Goal: Task Accomplishment & Management: Use online tool/utility

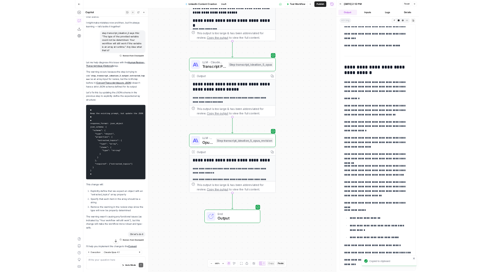
scroll to position [376, 0]
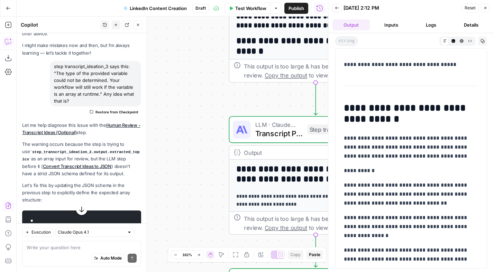
click at [6, 208] on icon "button" at bounding box center [8, 206] width 5 height 6
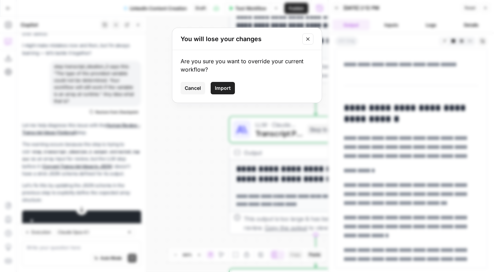
click at [216, 87] on span "Import" at bounding box center [223, 88] width 16 height 7
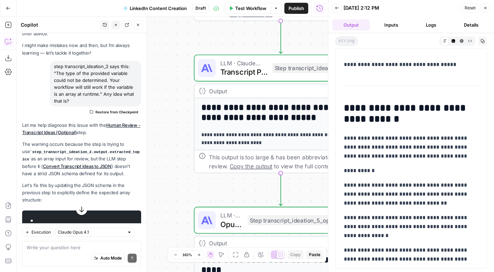
drag, startPoint x: 196, startPoint y: 156, endPoint x: 146, endPoint y: 109, distance: 68.1
click at [141, 104] on body "Animalz New Home Browse Insights Opportunities Your Data Recent Grids LinkedIn …" at bounding box center [247, 136] width 494 height 272
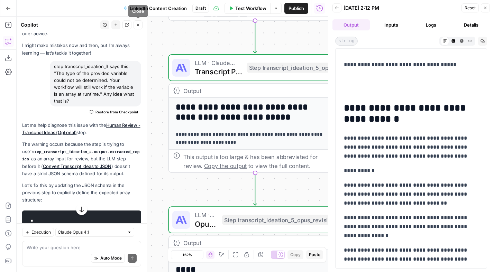
click at [140, 25] on icon "button" at bounding box center [138, 25] width 4 height 4
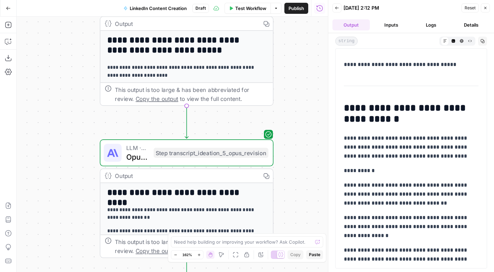
drag, startPoint x: 118, startPoint y: 180, endPoint x: 70, endPoint y: 123, distance: 74.7
click at [71, 123] on div "Workflow Set Inputs Inputs Format JSON Format Inputs Step 1 Output Expand Outpu…" at bounding box center [173, 145] width 312 height 256
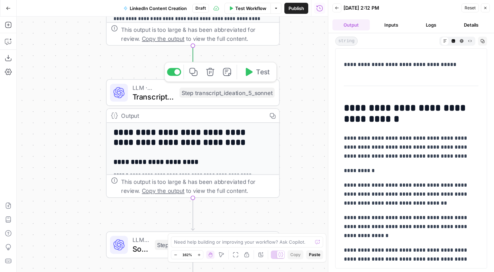
click at [160, 96] on span "Transcript Post Drafting - Sonnet" at bounding box center [154, 96] width 43 height 11
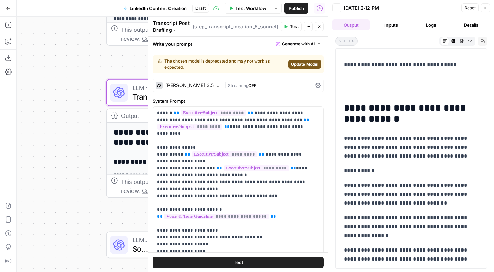
click at [296, 63] on span "Update Model" at bounding box center [304, 64] width 27 height 6
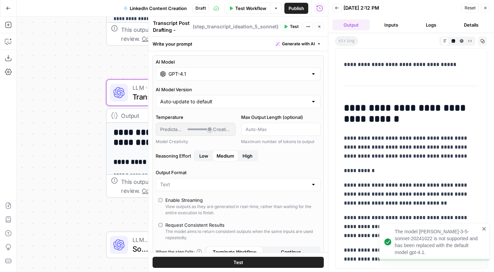
click at [212, 74] on input "GPT-4.1" at bounding box center [239, 74] width 140 height 7
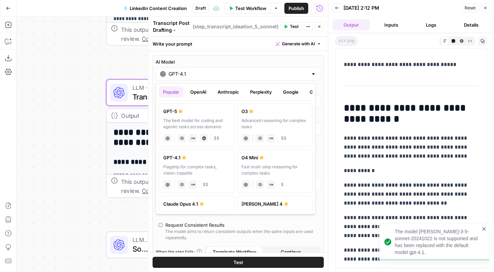
click at [234, 91] on button "Anthropic" at bounding box center [229, 92] width 30 height 11
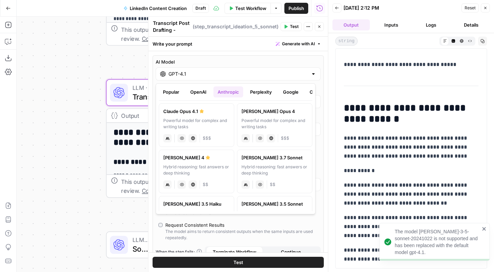
click at [205, 162] on label "Claude Sonnet 4 Hybrid reasoning: fast answers or deep thinking anthropic Visio…" at bounding box center [196, 172] width 75 height 44
type input "Claude Sonnet 4"
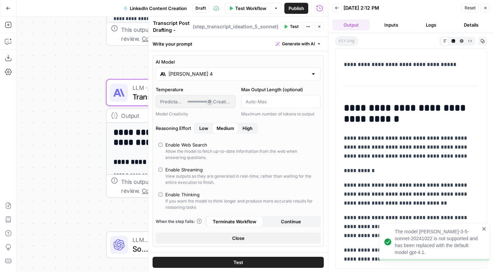
click at [84, 162] on div "Workflow Set Inputs Inputs Format JSON Format Inputs Step 1 Output Expand Outpu…" at bounding box center [173, 145] width 312 height 256
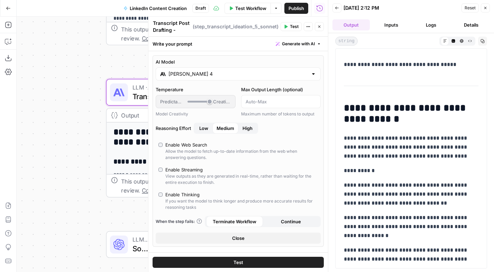
click at [488, 8] on button "Close" at bounding box center [485, 7] width 9 height 9
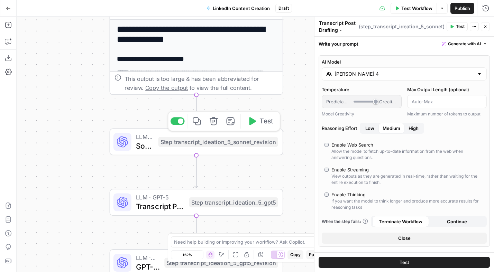
click at [201, 143] on div "Step transcript_ideation_5_sonnet_revision" at bounding box center [218, 142] width 120 height 10
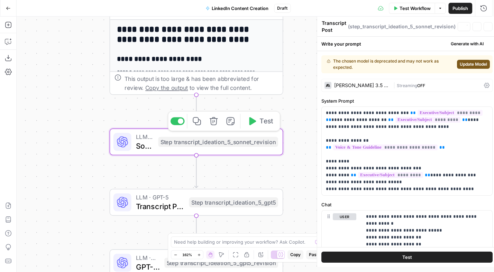
type textarea "Sonnet Output Revision"
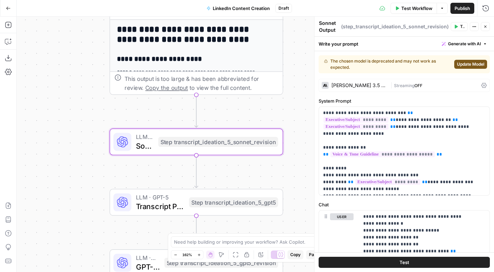
click at [468, 66] on span "Update Model" at bounding box center [470, 64] width 27 height 6
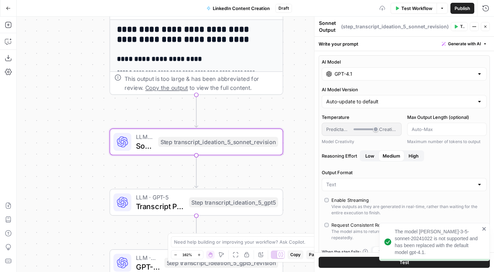
click at [419, 72] on input "GPT-4.1" at bounding box center [405, 74] width 140 height 7
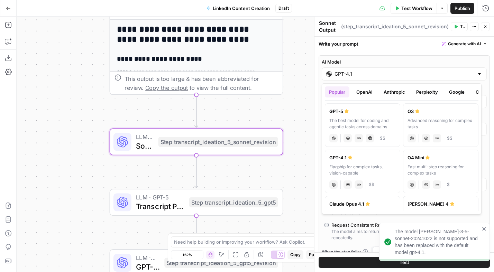
click at [391, 92] on button "Anthropic" at bounding box center [395, 92] width 30 height 11
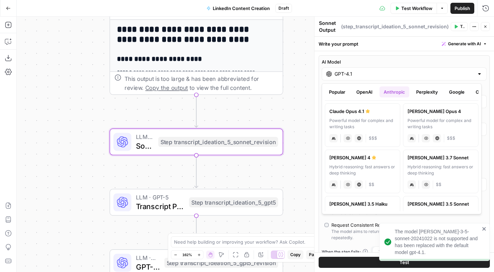
click at [373, 160] on div "Claude Sonnet 4" at bounding box center [363, 157] width 66 height 7
type input "Claude Sonnet 4"
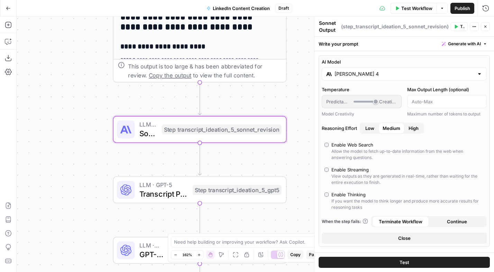
drag, startPoint x: 62, startPoint y: 193, endPoint x: 76, endPoint y: 73, distance: 120.9
click at [76, 73] on div "Workflow Set Inputs Inputs Format JSON Format Inputs Step 1 Output Expand Outpu…" at bounding box center [256, 145] width 478 height 256
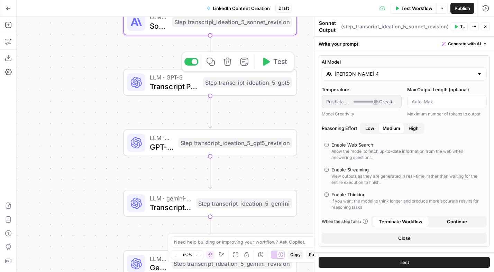
click at [189, 87] on span "Transcript Post Drafting - GPT-5" at bounding box center [174, 86] width 49 height 11
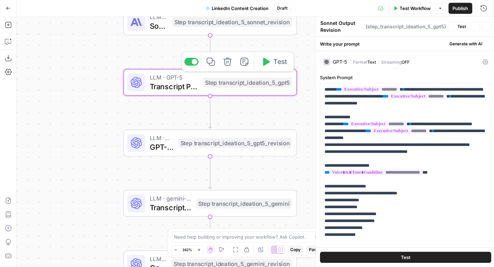
type textarea "Transcript Post Drafting - GPT-5"
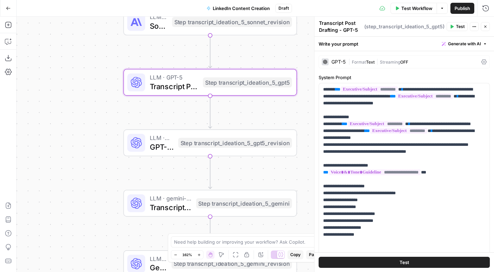
click at [441, 63] on div "| Format Text | Streaming OFF" at bounding box center [414, 62] width 130 height 7
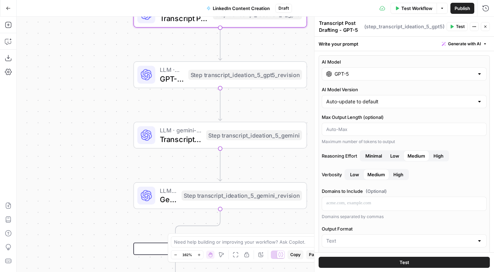
drag, startPoint x: 76, startPoint y: 147, endPoint x: 86, endPoint y: 78, distance: 69.3
click at [86, 78] on div "Workflow Set Inputs Inputs Format JSON Format Inputs Step 1 Output Expand Outpu…" at bounding box center [256, 145] width 478 height 256
click at [452, 103] on input "AI Model Version" at bounding box center [400, 101] width 148 height 7
type input "Auto-update to default"
click at [426, 86] on label "AI Model Version" at bounding box center [404, 89] width 165 height 7
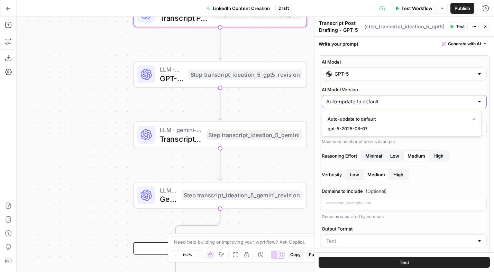
click at [426, 98] on input "Auto-update to default" at bounding box center [400, 101] width 148 height 7
type input "Auto-update to default"
click at [426, 86] on label "AI Model Version" at bounding box center [404, 89] width 165 height 7
click at [426, 98] on input "Auto-update to default" at bounding box center [400, 101] width 148 height 7
type input "Auto-update to default"
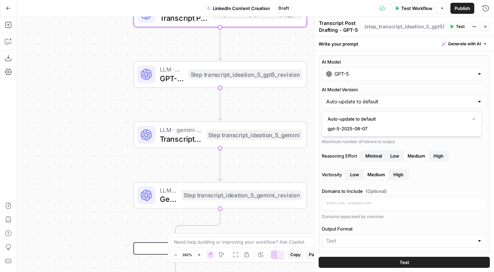
click at [426, 86] on label "AI Model Version" at bounding box center [404, 89] width 165 height 7
click at [426, 98] on input "Auto-update to default" at bounding box center [400, 101] width 148 height 7
click at [431, 62] on label "AI Model" at bounding box center [404, 62] width 165 height 7
click at [431, 71] on input "GPT-5" at bounding box center [405, 74] width 140 height 7
type input "Auto-update to default"
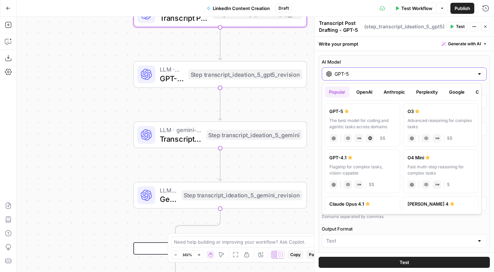
click at [382, 62] on label "AI Model" at bounding box center [404, 62] width 165 height 7
click at [382, 71] on input "GPT-5" at bounding box center [405, 74] width 140 height 7
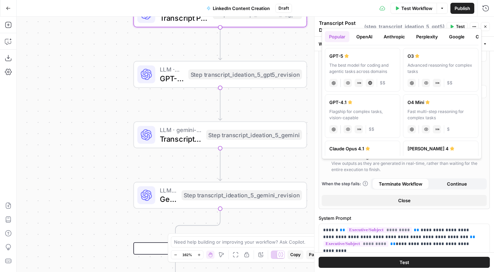
scroll to position [41, 0]
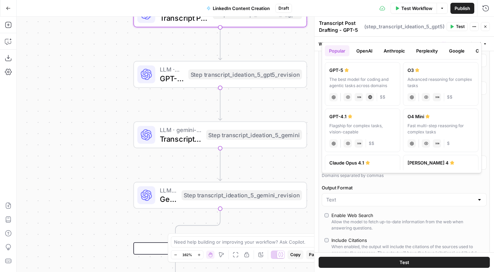
click at [379, 80] on div "The best model for coding and agentic tasks across domains" at bounding box center [363, 83] width 66 height 12
click at [364, 48] on button "OpenAI" at bounding box center [364, 50] width 25 height 11
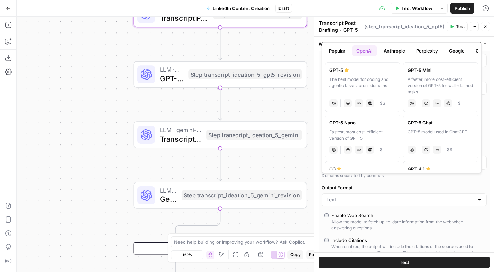
click at [367, 77] on div "The best model for coding and agentic tasks across domains" at bounding box center [363, 86] width 66 height 19
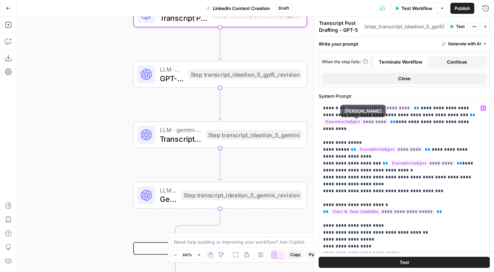
scroll to position [272, 0]
click at [280, 161] on div "Workflow Set Inputs Inputs Format JSON Format Inputs Step 1 Output Expand Outpu…" at bounding box center [256, 145] width 478 height 256
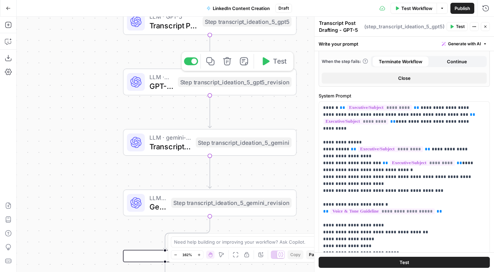
click at [209, 88] on div "LLM · GPT-5 GPT-5 Output Revision Step transcript_ideation_5_gpt5_revision Copy…" at bounding box center [209, 82] width 165 height 19
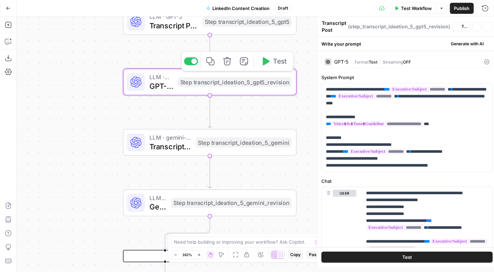
type textarea "GPT-5 Output Revision"
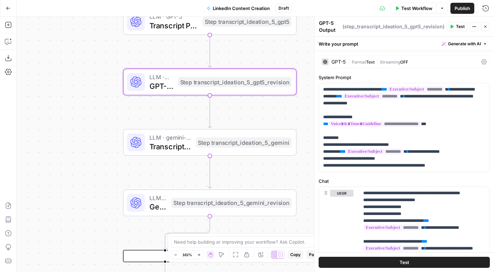
click at [451, 65] on div "| Format Text | Streaming OFF" at bounding box center [414, 62] width 130 height 7
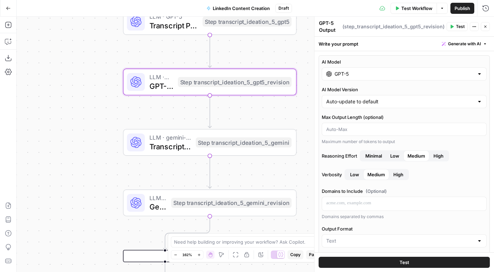
click at [443, 75] on input "GPT-5" at bounding box center [405, 74] width 140 height 7
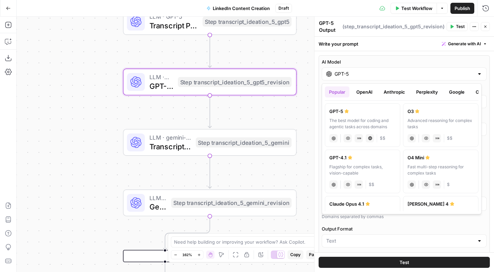
click at [361, 92] on button "OpenAI" at bounding box center [364, 92] width 25 height 11
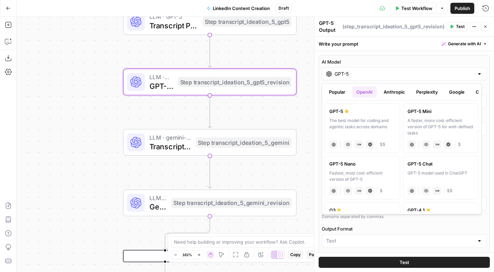
click at [364, 115] on label "GPT-5 The best model for coding and agentic tasks across domains chat Vision Ca…" at bounding box center [362, 129] width 75 height 50
click at [285, 121] on div "Workflow Set Inputs Inputs Format JSON Format Inputs Step 1 Output Expand Outpu…" at bounding box center [256, 145] width 478 height 256
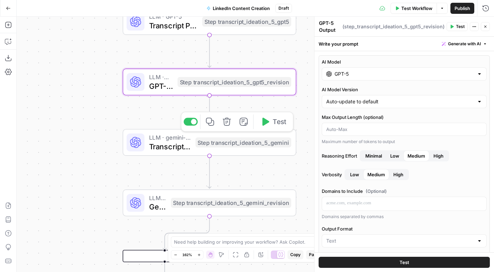
click at [186, 153] on div "LLM · gemini-2.0-flash-exp Transcript Post Drafting - Gemini Step transcript_id…" at bounding box center [210, 142] width 174 height 27
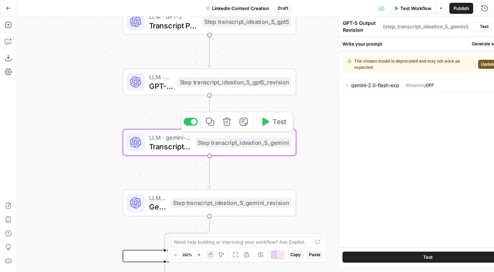
type textarea "Transcript Post Drafting - Gemini"
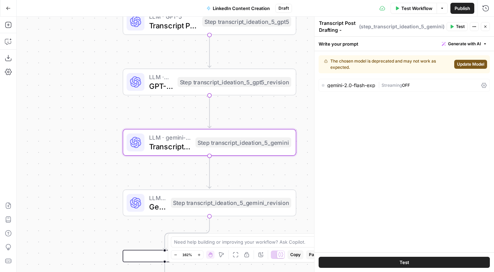
click at [201, 84] on div "Step transcript_ideation_5_gpt5_revision" at bounding box center [235, 82] width 114 height 10
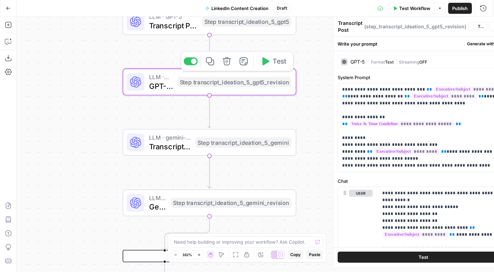
type textarea "GPT-5 Output Revision"
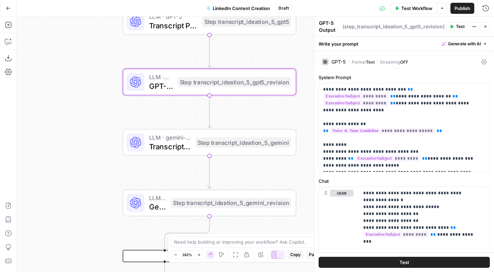
click at [380, 59] on span "|" at bounding box center [377, 61] width 5 height 7
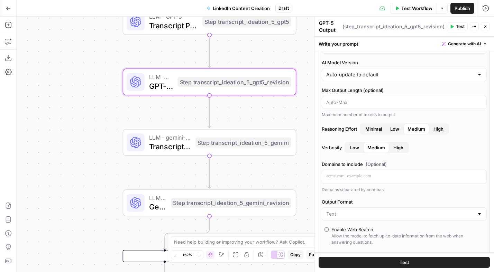
scroll to position [28, 0]
click at [449, 73] on input "AI Model Version" at bounding box center [400, 74] width 148 height 7
click at [357, 91] on span "Auto-update to default" at bounding box center [397, 91] width 139 height 7
type input "Auto-update to default"
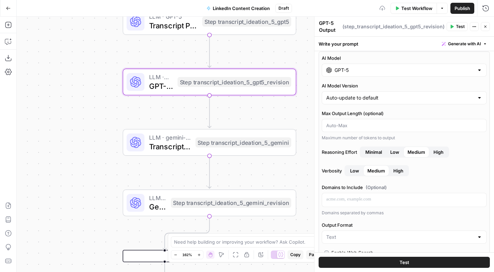
scroll to position [0, 0]
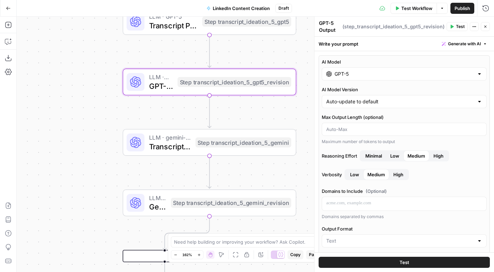
click at [365, 75] on input "GPT-5" at bounding box center [405, 74] width 140 height 7
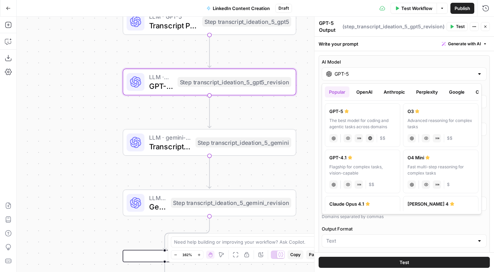
click at [364, 111] on div "GPT-5" at bounding box center [363, 111] width 66 height 7
click at [236, 25] on div "Step transcript_ideation_5_gpt5" at bounding box center [246, 22] width 89 height 10
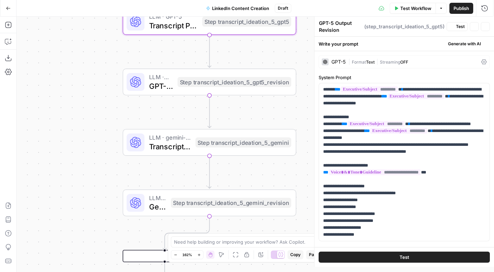
type textarea "Transcript Post Drafting - GPT-5"
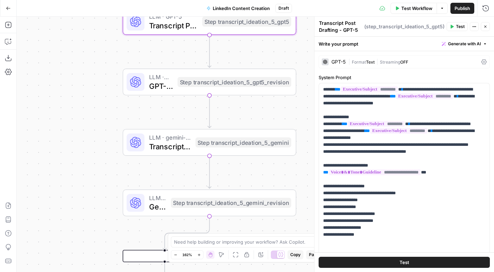
click at [372, 60] on span "Text" at bounding box center [370, 62] width 9 height 5
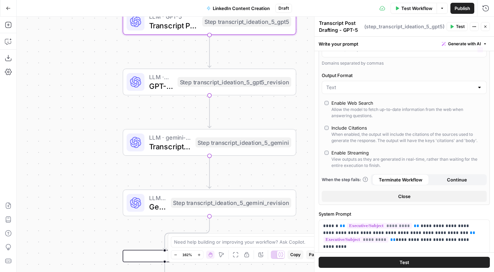
scroll to position [161, 0]
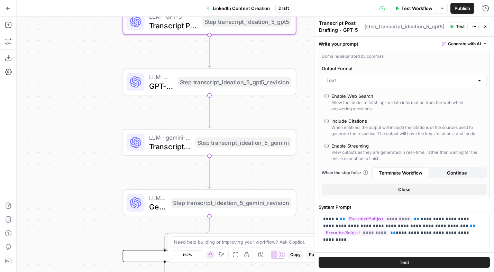
click at [167, 86] on span "GPT-5 Output Revision" at bounding box center [161, 85] width 24 height 11
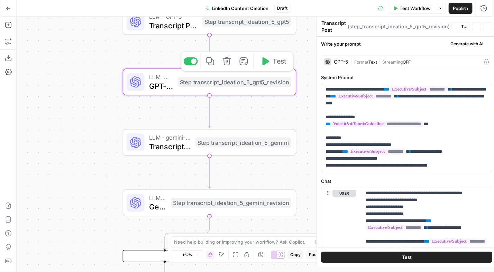
type textarea "GPT-5 Output Revision"
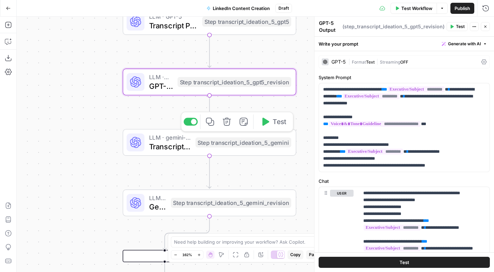
click at [187, 144] on span "Transcript Post Drafting - Gemini" at bounding box center [170, 146] width 42 height 11
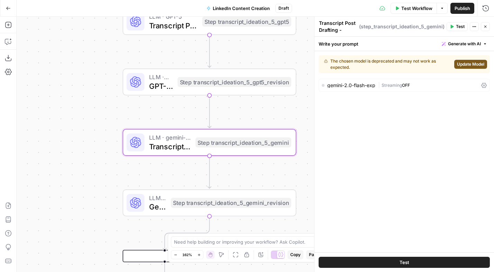
click at [470, 63] on span "Update Model" at bounding box center [470, 64] width 27 height 6
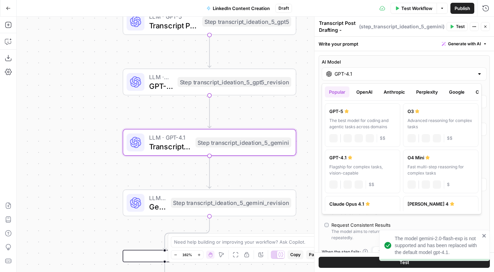
click at [418, 77] on input "GPT-4.1" at bounding box center [405, 74] width 140 height 7
click at [457, 90] on button "Google" at bounding box center [457, 92] width 24 height 11
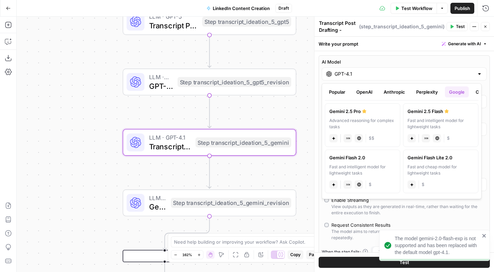
click at [364, 118] on div "Advanced reasoning for complex tasks" at bounding box center [363, 124] width 66 height 12
type input "Gemini 2.5 Pro"
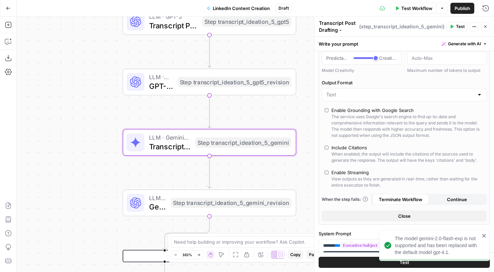
scroll to position [50, 0]
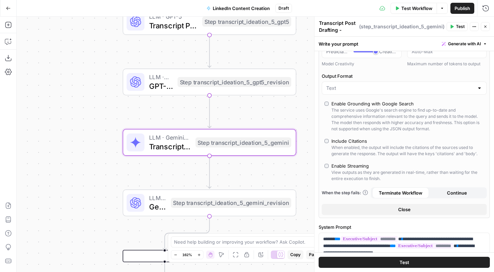
click at [361, 105] on div "Enable Grounding with Google Search" at bounding box center [373, 103] width 82 height 7
click at [149, 203] on div "LLM · gemini-2.0-flash-exp Gemini Output Revision Step transcript_ideation_5_ge…" at bounding box center [209, 203] width 165 height 19
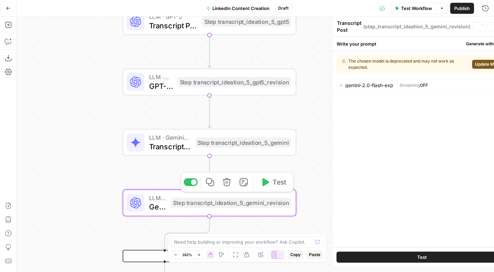
type textarea "Gemini Output Revision"
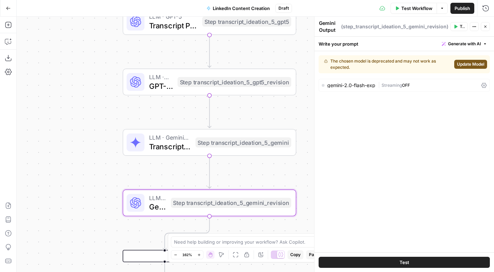
click at [471, 63] on span "Update Model" at bounding box center [470, 64] width 27 height 6
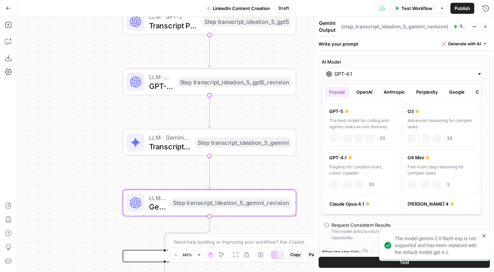
click at [385, 79] on div "GPT-4.1" at bounding box center [404, 74] width 165 height 13
click at [465, 90] on button "Google" at bounding box center [457, 92] width 24 height 11
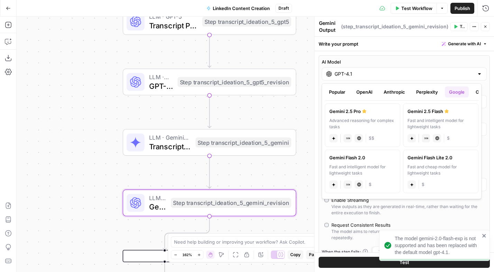
click at [387, 118] on div "Advanced reasoning for complex tasks" at bounding box center [363, 124] width 66 height 12
type input "Gemini 2.5 Pro"
type input "***"
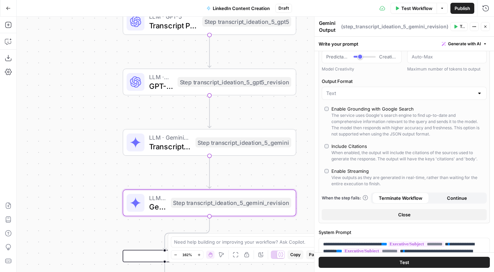
scroll to position [48, 0]
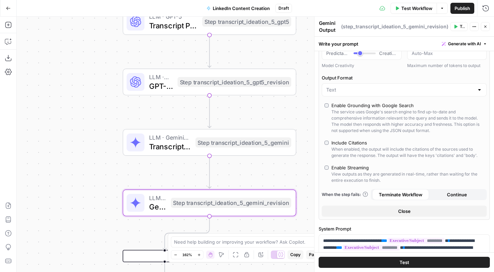
drag, startPoint x: 342, startPoint y: 105, endPoint x: 340, endPoint y: 108, distance: 3.7
click at [342, 105] on div "Enable Grounding with Google Search" at bounding box center [373, 105] width 82 height 7
click at [102, 161] on div "Workflow Set Inputs Inputs Format JSON Format Inputs Step 1 Output Expand Outpu…" at bounding box center [256, 145] width 478 height 256
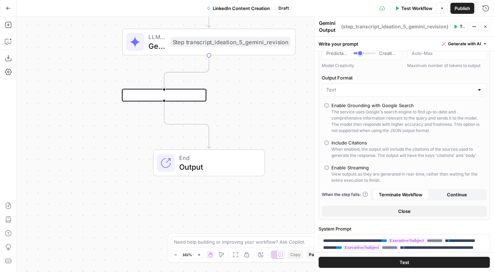
click at [153, 97] on div at bounding box center [164, 95] width 84 height 12
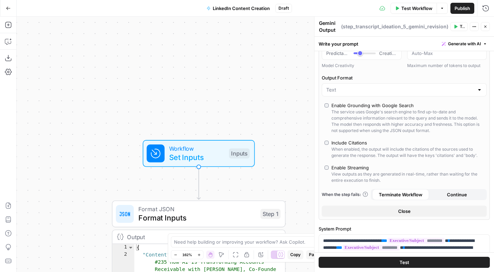
click at [418, 8] on span "Test Workflow" at bounding box center [417, 8] width 31 height 7
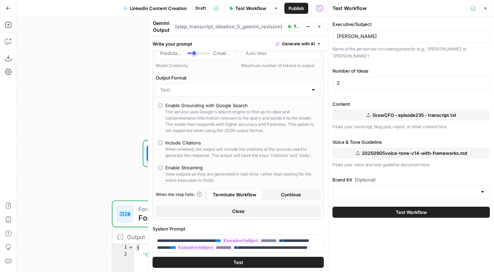
drag, startPoint x: 406, startPoint y: 205, endPoint x: 406, endPoint y: 200, distance: 4.8
click at [406, 209] on span "Test Workflow" at bounding box center [411, 212] width 31 height 7
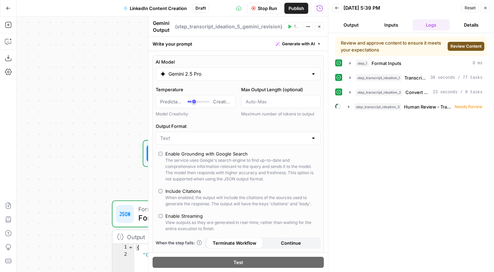
scroll to position [48, 0]
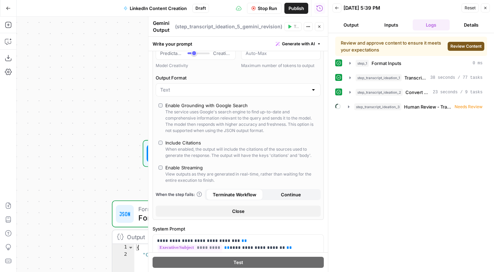
click at [461, 43] on span "Review Content" at bounding box center [466, 46] width 31 height 6
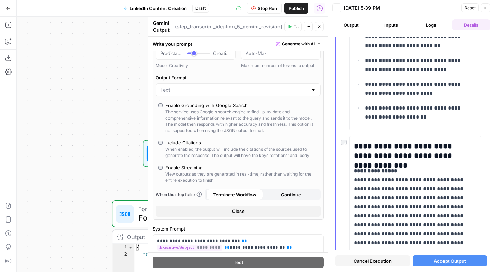
scroll to position [557, 0]
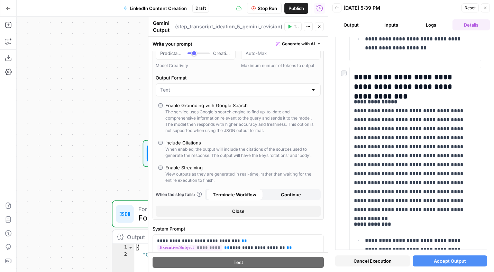
click at [451, 261] on span "Accept Output" at bounding box center [450, 261] width 32 height 7
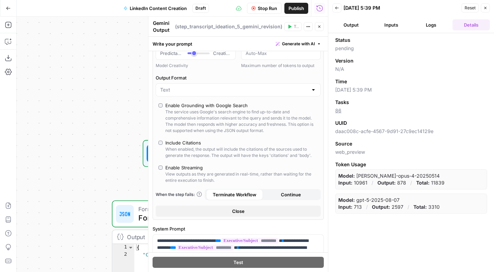
click at [423, 27] on button "Logs" at bounding box center [431, 24] width 37 height 11
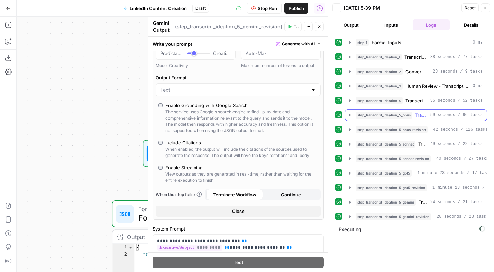
click at [349, 116] on icon "button" at bounding box center [351, 116] width 6 height 6
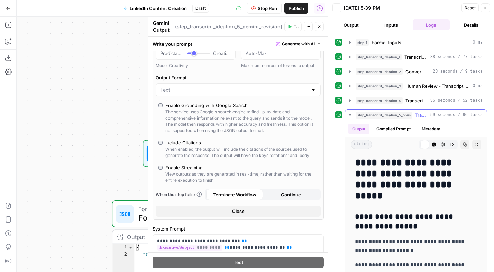
click at [349, 116] on icon "button" at bounding box center [351, 116] width 6 height 6
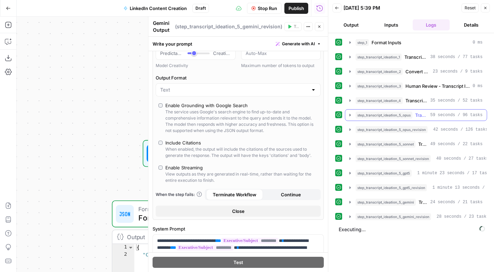
click at [348, 115] on icon "button" at bounding box center [351, 116] width 6 height 6
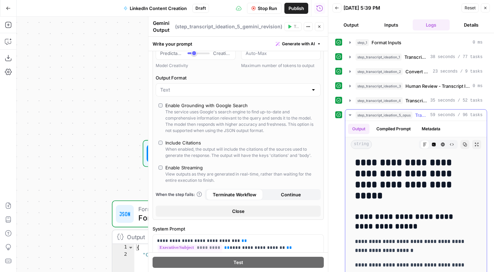
click at [463, 145] on icon "button" at bounding box center [465, 145] width 4 height 4
click at [348, 114] on icon "button" at bounding box center [351, 116] width 6 height 6
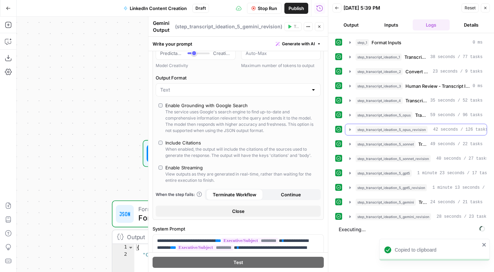
click at [350, 128] on icon "button" at bounding box center [351, 130] width 6 height 6
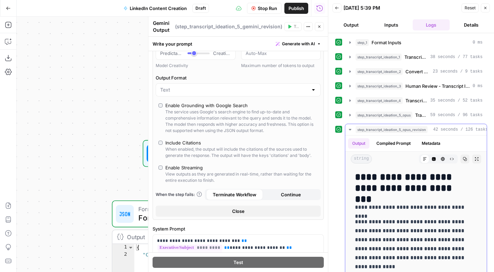
click at [463, 158] on icon "button" at bounding box center [465, 159] width 4 height 4
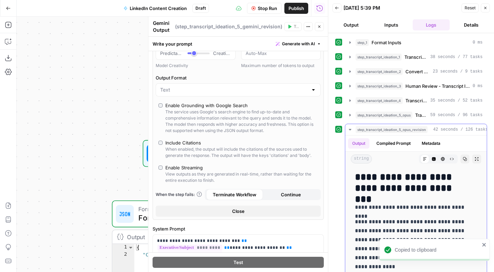
click at [350, 131] on icon "button" at bounding box center [351, 130] width 6 height 6
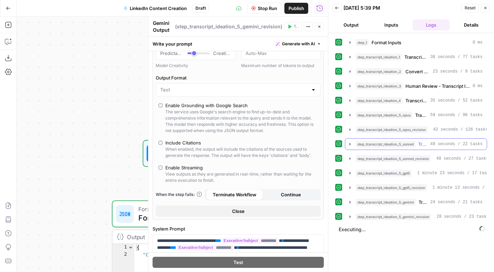
click at [350, 145] on icon "button" at bounding box center [350, 144] width 1 height 2
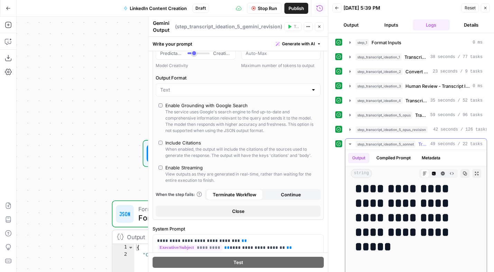
scroll to position [0, 0]
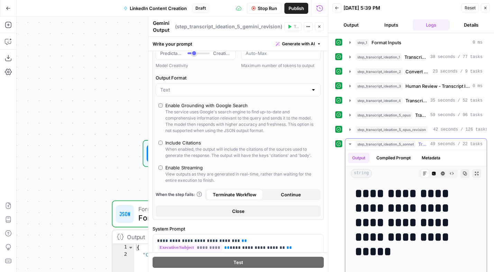
click at [463, 176] on icon "button" at bounding box center [465, 174] width 4 height 4
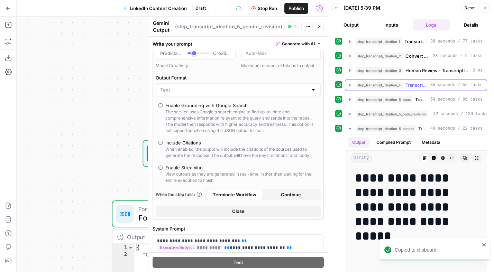
scroll to position [21, 0]
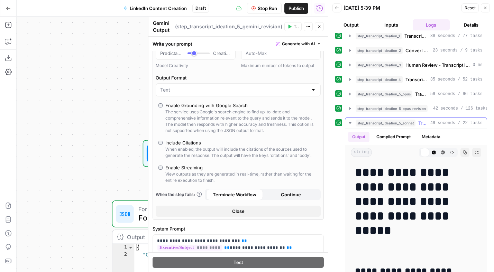
click at [350, 126] on icon "button" at bounding box center [351, 123] width 6 height 6
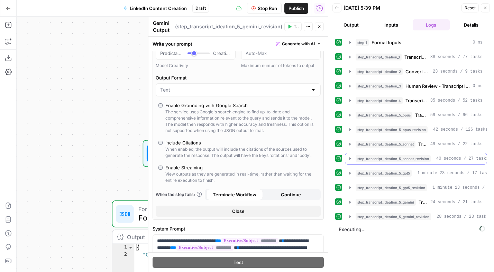
click at [350, 162] on icon "button" at bounding box center [351, 159] width 6 height 6
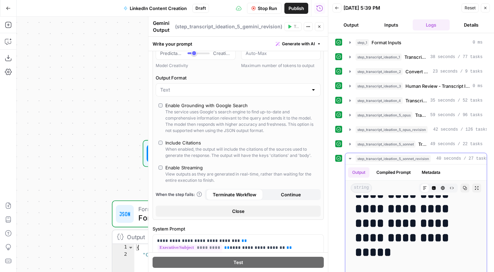
scroll to position [14, 0]
click at [463, 190] on icon "button" at bounding box center [465, 188] width 4 height 4
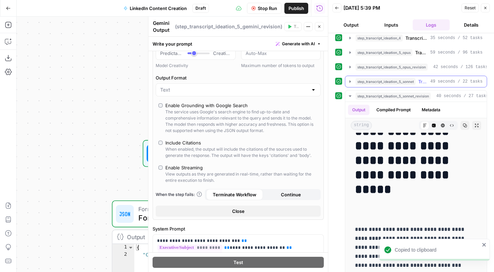
scroll to position [65, 0]
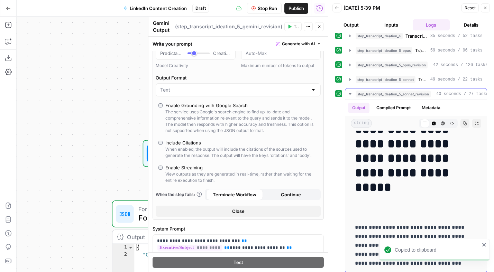
click at [352, 97] on icon "button" at bounding box center [351, 94] width 6 height 6
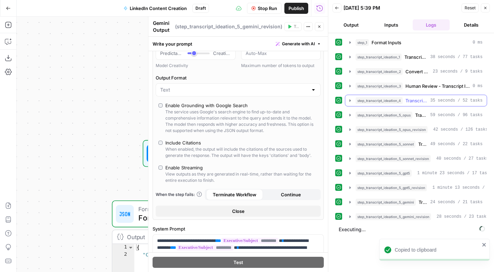
scroll to position [0, 0]
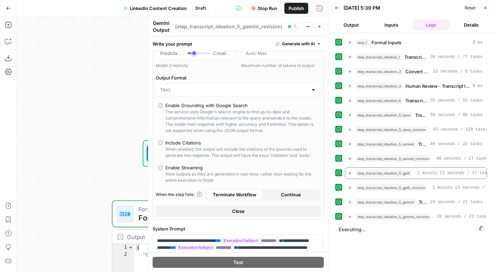
click at [351, 176] on icon "button" at bounding box center [351, 174] width 6 height 6
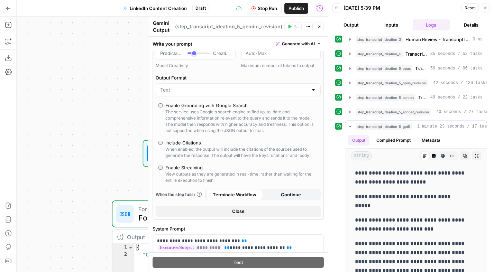
scroll to position [69, 0]
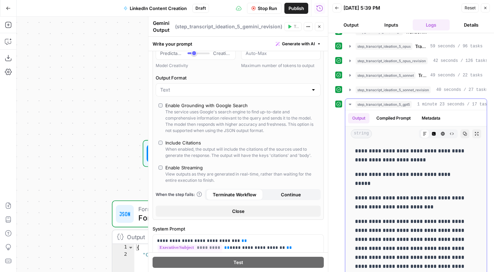
click at [463, 136] on icon "button" at bounding box center [465, 134] width 4 height 4
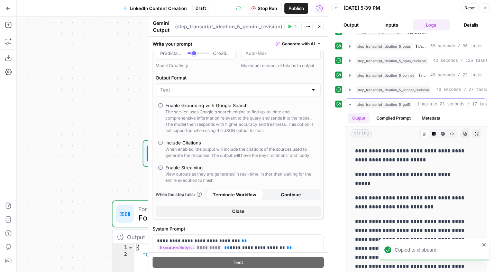
click at [350, 105] on icon "button" at bounding box center [350, 104] width 2 height 1
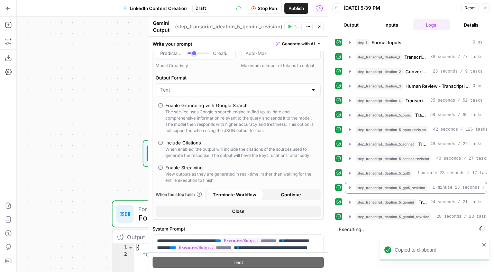
click at [348, 191] on icon "button" at bounding box center [351, 188] width 6 height 6
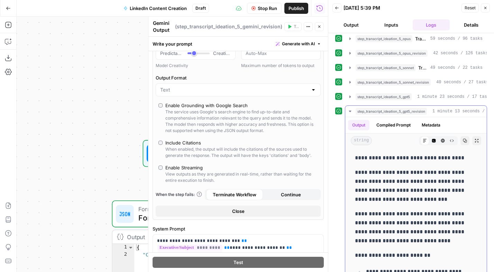
scroll to position [111, 0]
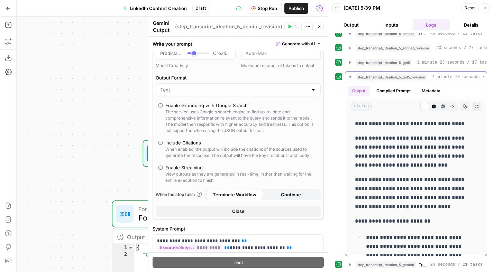
click at [461, 111] on button "Copy" at bounding box center [465, 106] width 9 height 9
click at [348, 80] on icon "button" at bounding box center [351, 77] width 6 height 6
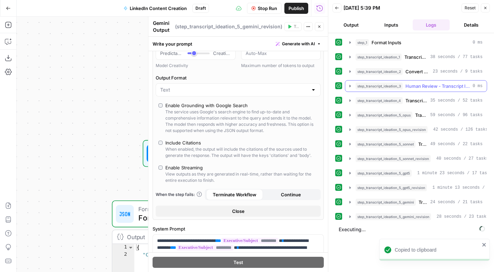
scroll to position [0, 0]
click at [351, 205] on icon "button" at bounding box center [351, 203] width 6 height 6
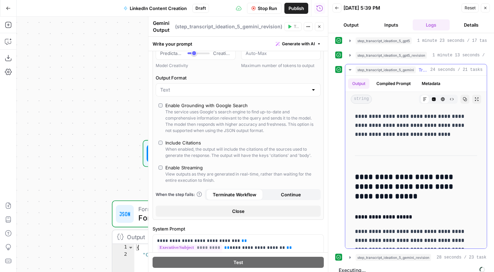
scroll to position [166, 0]
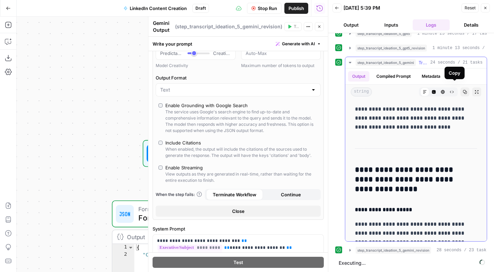
click at [464, 90] on icon "button" at bounding box center [466, 92] width 4 height 4
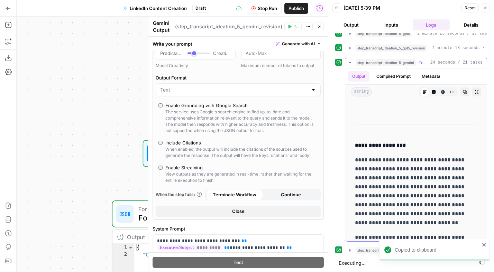
scroll to position [1501, 0]
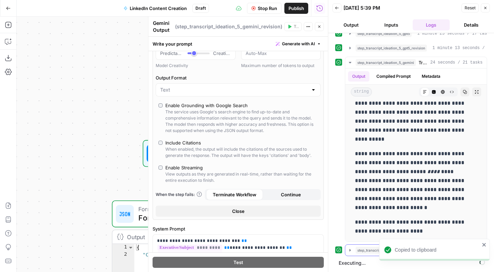
click at [351, 248] on icon "button" at bounding box center [351, 251] width 6 height 6
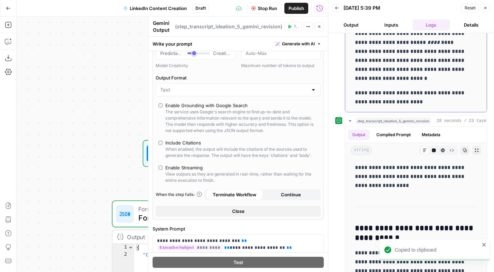
scroll to position [339, 0]
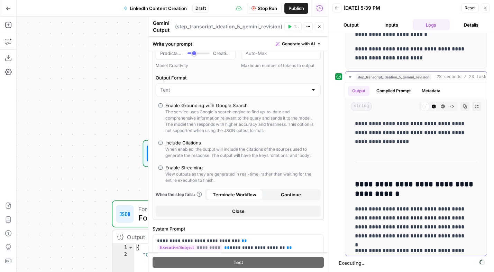
click at [461, 102] on button "Copy" at bounding box center [465, 106] width 9 height 9
click at [321, 27] on icon "button" at bounding box center [321, 27] width 2 height 2
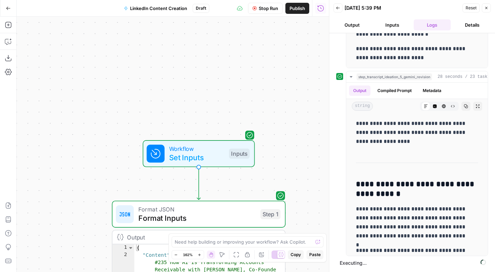
drag, startPoint x: 484, startPoint y: 9, endPoint x: 493, endPoint y: 9, distance: 9.7
click at [484, 9] on button "Close" at bounding box center [486, 7] width 9 height 9
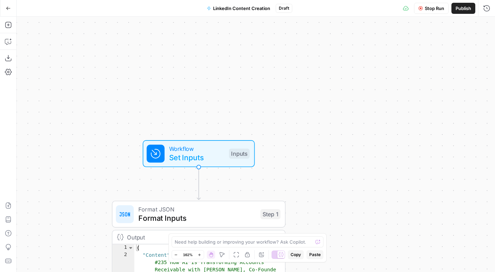
click at [237, 254] on icon "button" at bounding box center [237, 255] width 6 height 6
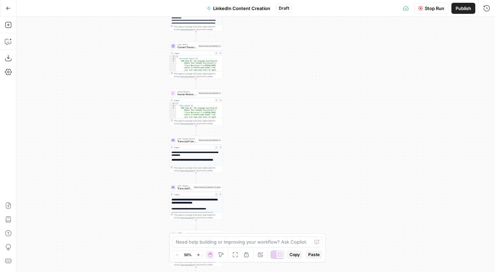
drag, startPoint x: 179, startPoint y: 68, endPoint x: 119, endPoint y: 181, distance: 128.4
click at [119, 181] on div "Workflow Set Inputs Inputs Format JSON Format Inputs Step 1 Output Expand Outpu…" at bounding box center [256, 144] width 479 height 255
click at [201, 254] on button "Zoom In" at bounding box center [199, 255] width 8 height 8
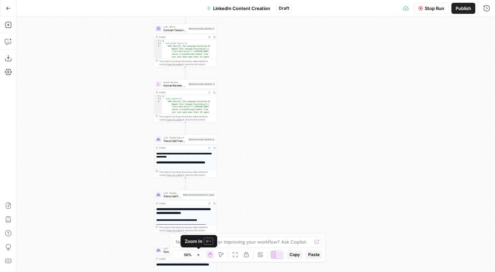
click at [201, 254] on button "Zoom In" at bounding box center [199, 255] width 8 height 8
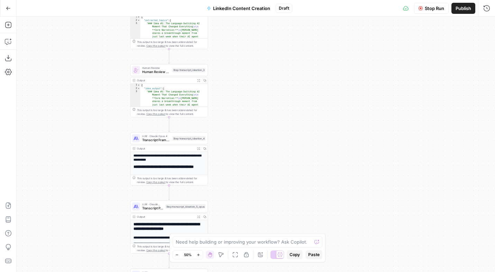
click at [201, 254] on button "Zoom In" at bounding box center [199, 255] width 8 height 8
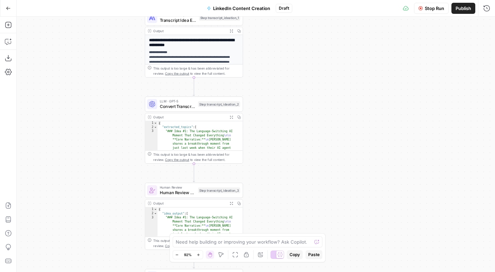
drag, startPoint x: 51, startPoint y: 68, endPoint x: 92, endPoint y: 200, distance: 138.7
click at [95, 213] on div "Workflow Set Inputs Inputs Format JSON Format Inputs Step 1 Output Expand Outpu…" at bounding box center [256, 144] width 479 height 255
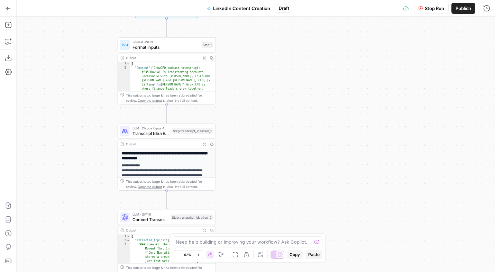
drag, startPoint x: 78, startPoint y: 97, endPoint x: 55, endPoint y: 194, distance: 99.7
click at [54, 204] on div "Workflow Set Inputs Inputs Format JSON Format Inputs Step 1 Output Expand Outpu…" at bounding box center [256, 144] width 479 height 255
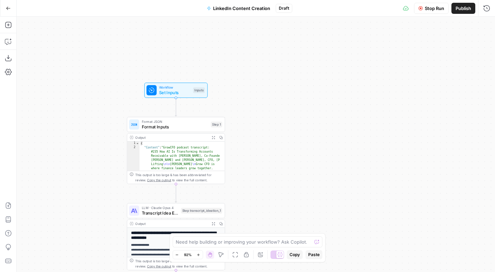
drag, startPoint x: 59, startPoint y: 116, endPoint x: 69, endPoint y: 157, distance: 42.5
click at [68, 180] on div "Workflow Set Inputs Inputs Format JSON Format Inputs Step 1 Output Expand Outpu…" at bounding box center [256, 144] width 479 height 255
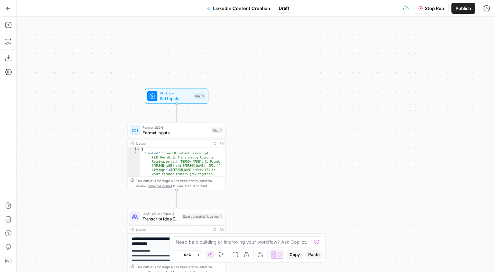
drag, startPoint x: 71, startPoint y: 138, endPoint x: 72, endPoint y: 101, distance: 37.8
click at [72, 101] on div "Workflow Set Inputs Inputs Format JSON Format Inputs Step 1 Output Expand Outpu…" at bounding box center [256, 144] width 479 height 255
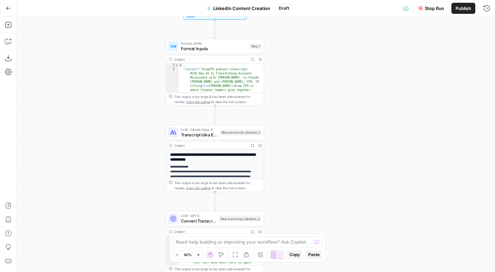
drag, startPoint x: 80, startPoint y: 131, endPoint x: 118, endPoint y: 84, distance: 59.6
click at [118, 84] on div "Workflow Set Inputs Inputs Format JSON Format Inputs Step 1 Output Expand Outpu…" at bounding box center [256, 144] width 479 height 255
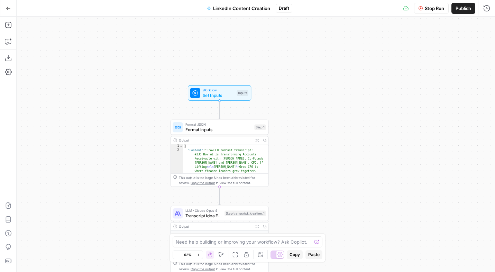
drag, startPoint x: 108, startPoint y: 125, endPoint x: 111, endPoint y: 207, distance: 81.4
click at [111, 207] on div "Workflow Set Inputs Inputs Format JSON Format Inputs Step 1 Output Expand Outpu…" at bounding box center [256, 144] width 479 height 255
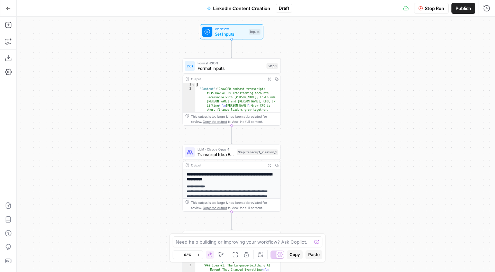
drag, startPoint x: 111, startPoint y: 202, endPoint x: 124, endPoint y: 145, distance: 58.4
click at [124, 145] on div "Workflow Set Inputs Inputs Format JSON Format Inputs Step 1 Output Expand Outpu…" at bounding box center [256, 144] width 479 height 255
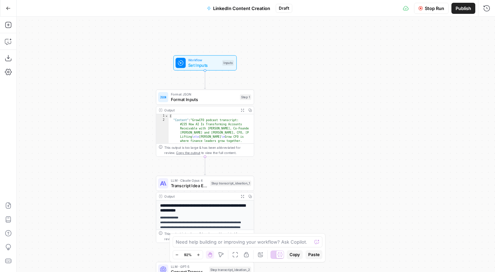
drag, startPoint x: 119, startPoint y: 111, endPoint x: 92, endPoint y: 143, distance: 41.3
click at [92, 143] on div "Workflow Set Inputs Inputs Format JSON Format Inputs Step 1 Output Expand Outpu…" at bounding box center [256, 144] width 479 height 255
click at [195, 67] on span "Set Inputs" at bounding box center [204, 65] width 32 height 6
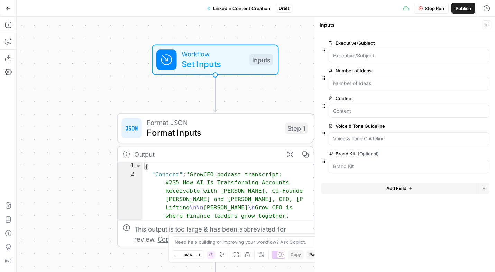
click at [488, 26] on icon "button" at bounding box center [487, 25] width 4 height 4
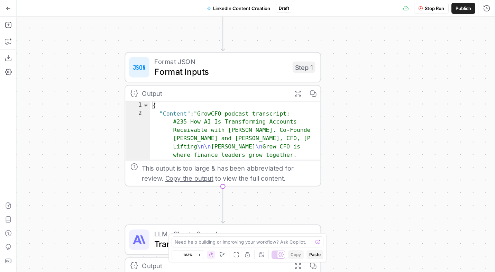
drag, startPoint x: 63, startPoint y: 158, endPoint x: 68, endPoint y: 106, distance: 52.2
click at [68, 106] on div "Workflow Set Inputs Inputs Format JSON Format Inputs Step 1 Output Expand Outpu…" at bounding box center [256, 144] width 479 height 255
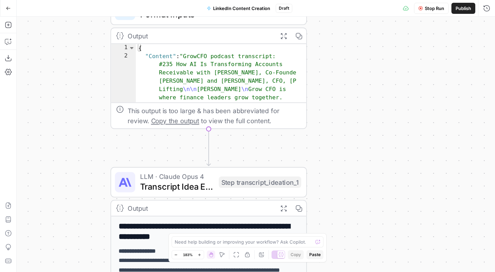
drag, startPoint x: 84, startPoint y: 188, endPoint x: 69, endPoint y: 130, distance: 60.0
click at [69, 130] on div "Workflow Set Inputs Inputs Format JSON Format Inputs Step 1 Output Expand Outpu…" at bounding box center [256, 144] width 479 height 255
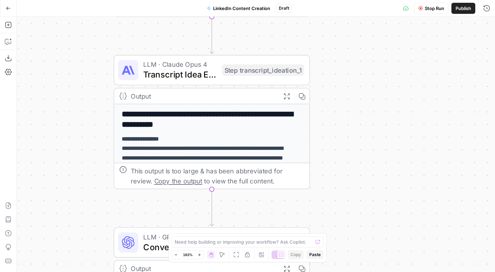
drag, startPoint x: 70, startPoint y: 150, endPoint x: 70, endPoint y: 53, distance: 96.6
click at [70, 53] on div "Workflow Set Inputs Inputs Format JSON Format Inputs Step 1 Output Expand Outpu…" at bounding box center [256, 144] width 479 height 255
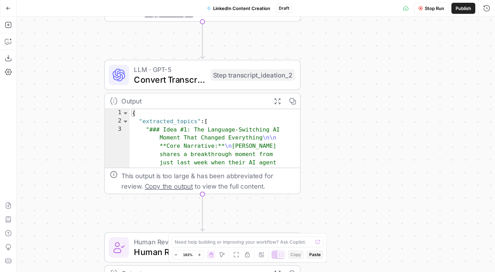
drag, startPoint x: 63, startPoint y: 189, endPoint x: 53, endPoint y: 22, distance: 167.8
click at [53, 22] on div "Workflow Set Inputs Inputs Format JSON Format Inputs Step 1 Output Expand Outpu…" at bounding box center [256, 144] width 479 height 255
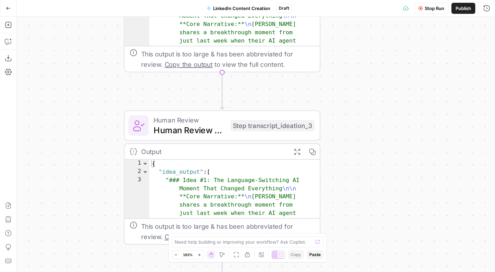
drag, startPoint x: 54, startPoint y: 209, endPoint x: 70, endPoint y: 98, distance: 112.0
click at [71, 97] on div "Workflow Set Inputs Inputs Format JSON Format Inputs Step 1 Output Expand Outpu…" at bounding box center [256, 144] width 479 height 255
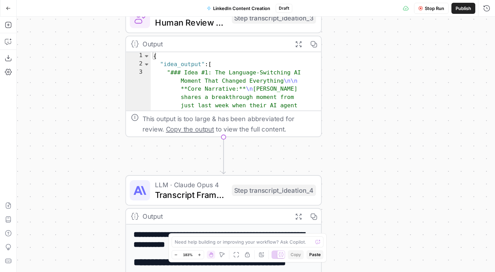
drag, startPoint x: 66, startPoint y: 186, endPoint x: 67, endPoint y: 79, distance: 107.0
click at [67, 79] on div "Workflow Set Inputs Inputs Format JSON Format Inputs Step 1 Output Expand Outpu…" at bounding box center [256, 144] width 479 height 255
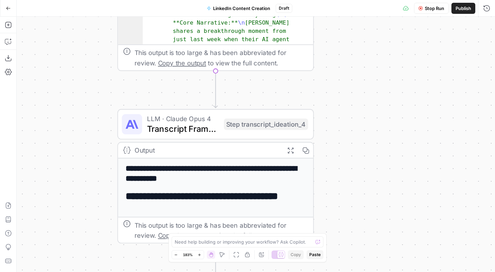
drag, startPoint x: 74, startPoint y: 144, endPoint x: 66, endPoint y: 78, distance: 66.6
click at [66, 78] on div "Workflow Set Inputs Inputs Format JSON Format Inputs Step 1 Output Expand Outpu…" at bounding box center [256, 144] width 479 height 255
